Goal: Task Accomplishment & Management: Use online tool/utility

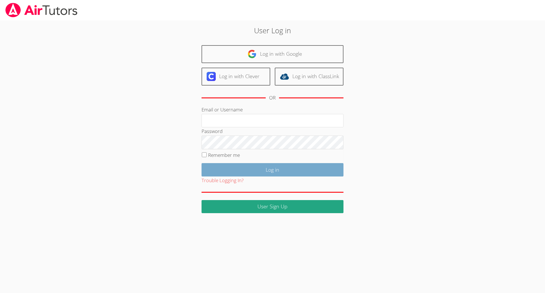
type input "[EMAIL_ADDRESS][DOMAIN_NAME]"
click at [274, 164] on input "Log in" at bounding box center [273, 169] width 142 height 13
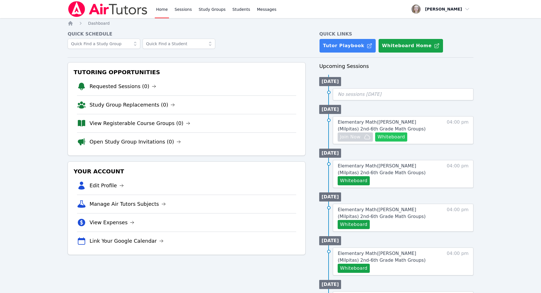
click at [386, 138] on button "Whiteboard" at bounding box center [391, 136] width 32 height 9
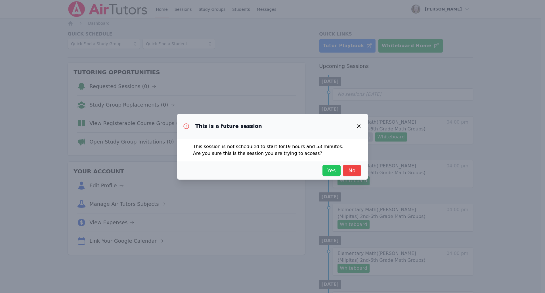
click at [333, 170] on span "Yes" at bounding box center [331, 170] width 12 height 8
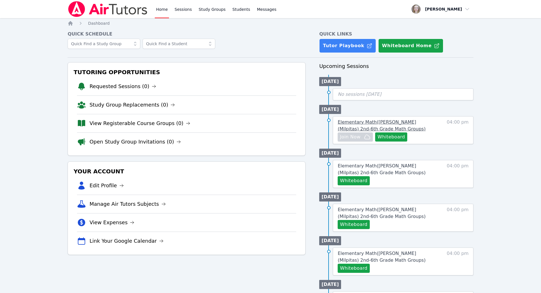
click at [375, 124] on span "Elementary Math ( Mattos (Milpitas) 2nd-6th Grade Math Groups )" at bounding box center [382, 125] width 88 height 12
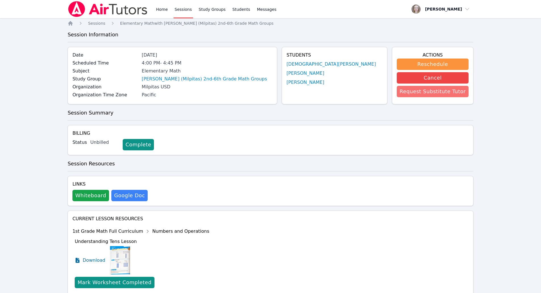
click at [450, 93] on button "Request Substitute Tutor" at bounding box center [433, 91] width 72 height 11
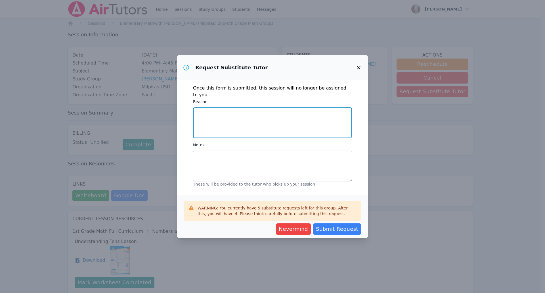
click at [270, 112] on textarea "Reason" at bounding box center [272, 122] width 159 height 31
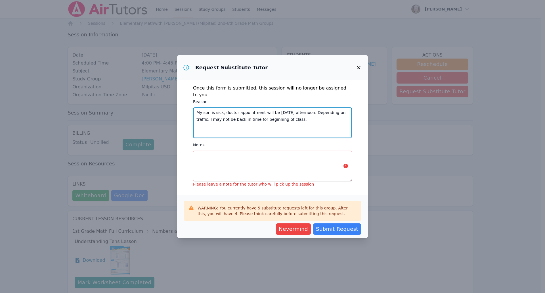
type textarea "My son is sick, doctor appointment will be tomorrow afternoon. Depending on tra…"
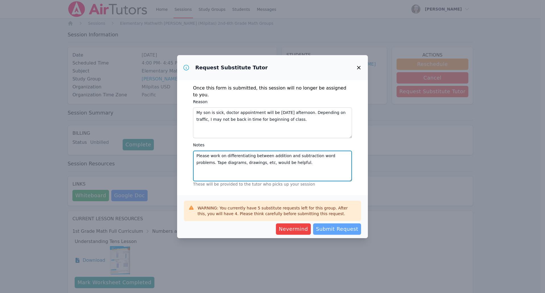
type textarea "Please work on differentiating between addition and subtraction word problems. …"
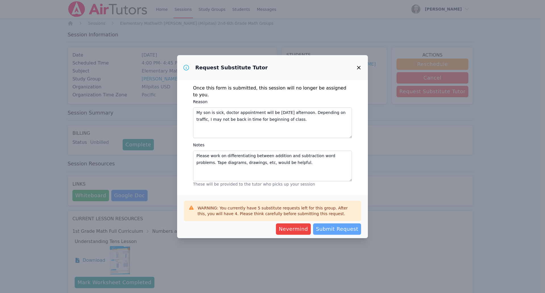
click at [352, 225] on span "Submit Request" at bounding box center [337, 229] width 42 height 8
